Goal: Check status: Check status

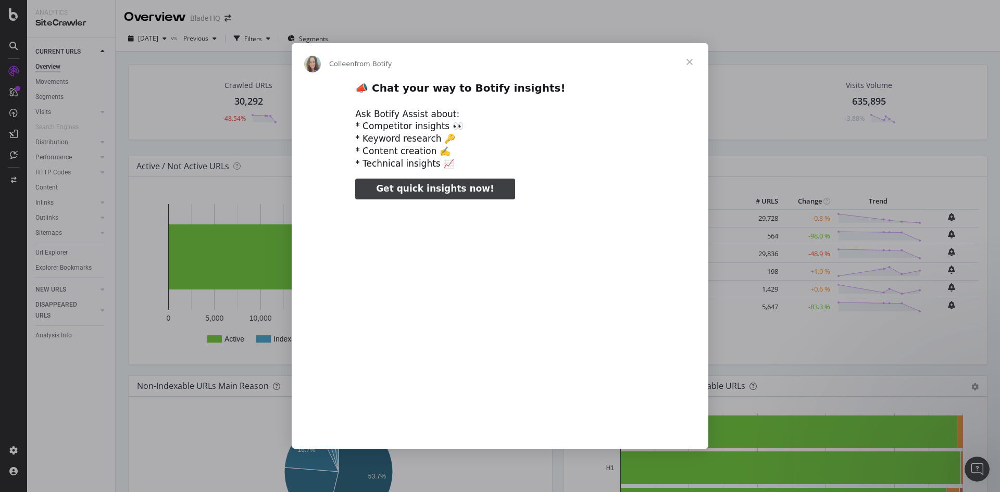
type input "531321"
click at [687, 59] on span "Close" at bounding box center [689, 61] width 37 height 37
